Goal: Task Accomplishment & Management: Manage account settings

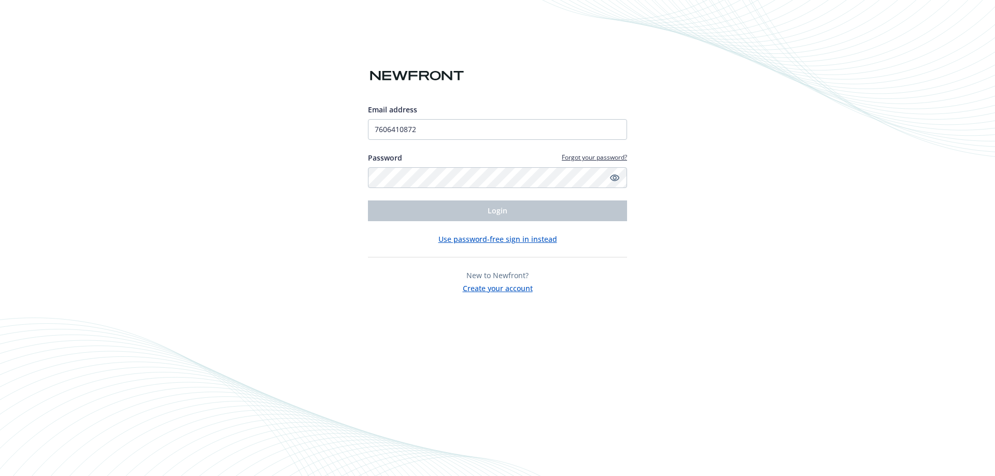
click at [745, 114] on div "Email address 7606410872 Password Forgot your password? Login Use password-free…" at bounding box center [497, 238] width 995 height 476
drag, startPoint x: 424, startPoint y: 126, endPoint x: 302, endPoint y: 141, distance: 123.3
click at [302, 141] on div "Email address 7606410872 Password Forgot your password? Login Use password-free…" at bounding box center [497, 238] width 995 height 476
type input "[EMAIL_ADDRESS][PERSON_NAME][DOMAIN_NAME]"
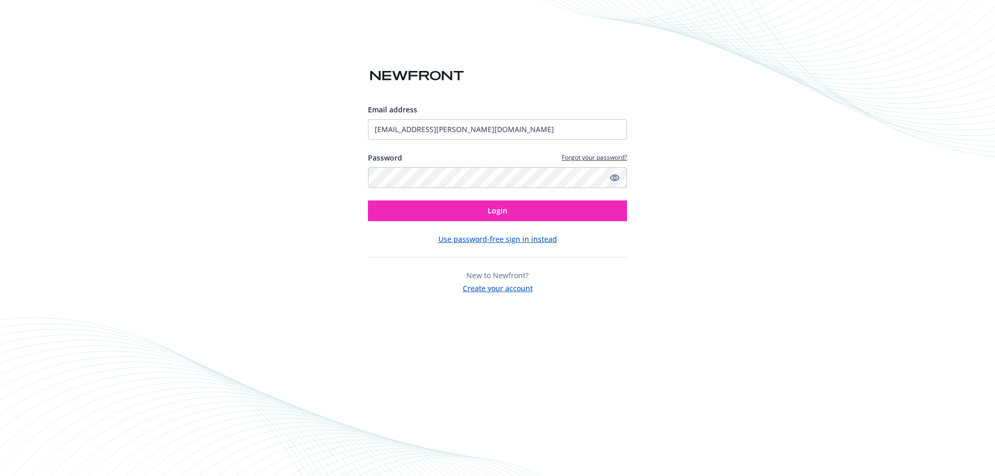
click at [611, 178] on icon "Show password" at bounding box center [614, 178] width 9 height 7
click at [507, 208] on button "Login" at bounding box center [497, 211] width 259 height 21
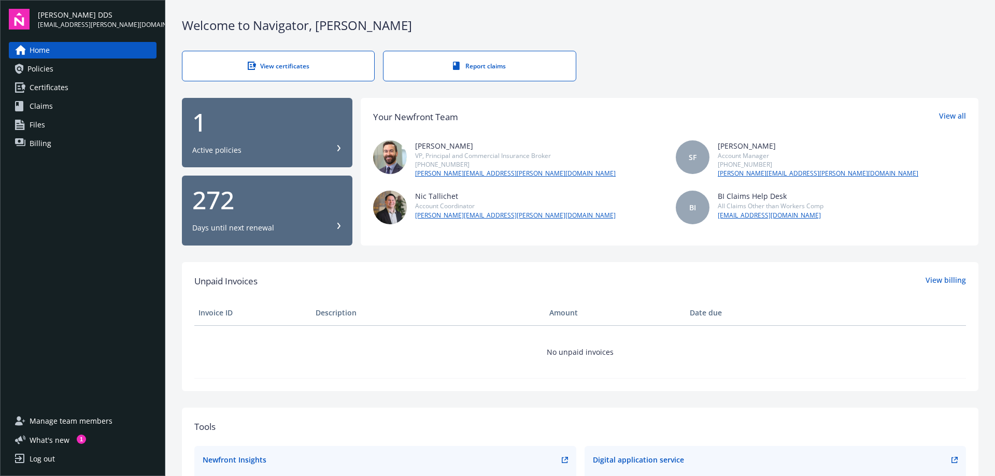
click at [44, 68] on span "Policies" at bounding box center [40, 69] width 26 height 17
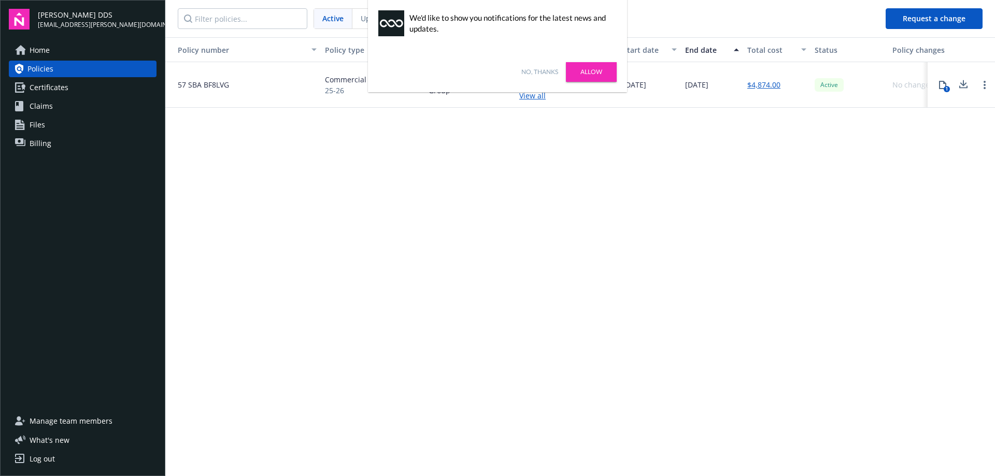
click at [537, 67] on div "No, thanks [PERSON_NAME]" at bounding box center [497, 72] width 259 height 40
click at [530, 73] on link "No, thanks" at bounding box center [539, 71] width 37 height 9
